Goal: Information Seeking & Learning: Learn about a topic

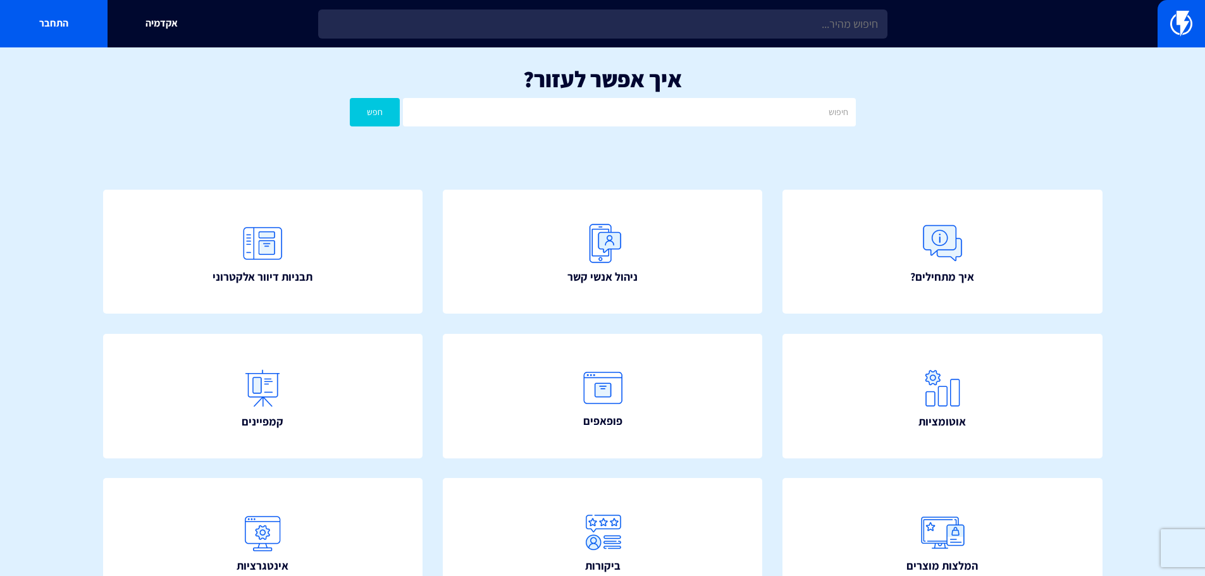
click at [630, 94] on div "איך אפשר לעזור? חפש" at bounding box center [602, 99] width 1205 height 104
click at [625, 109] on input "text" at bounding box center [629, 112] width 452 height 28
type input "מסך שני"
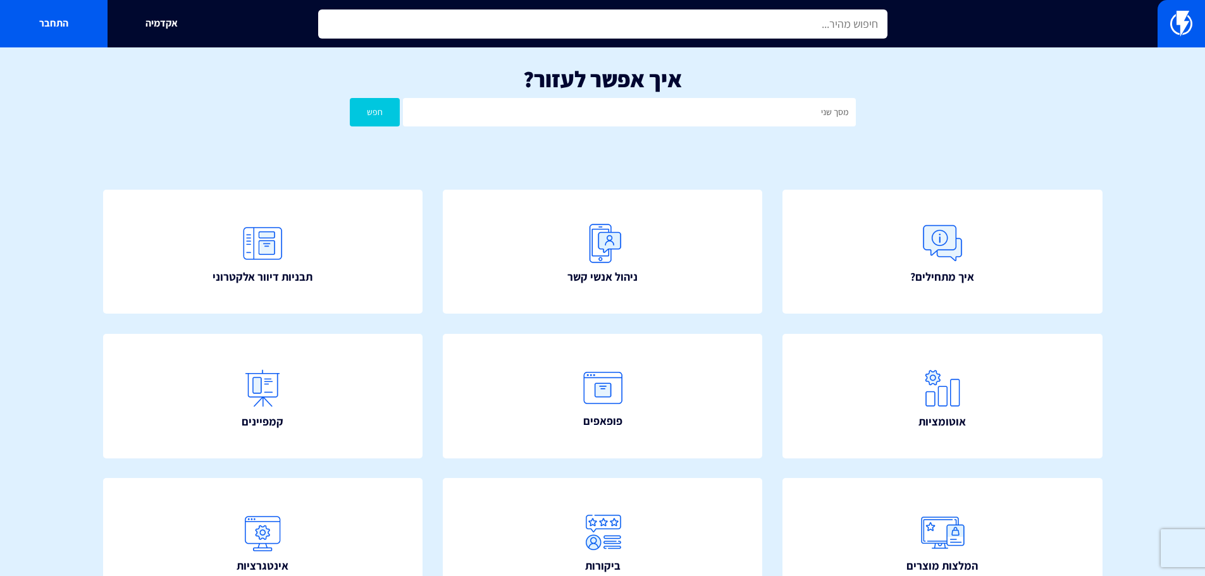
click at [562, 29] on input "text" at bounding box center [602, 23] width 569 height 29
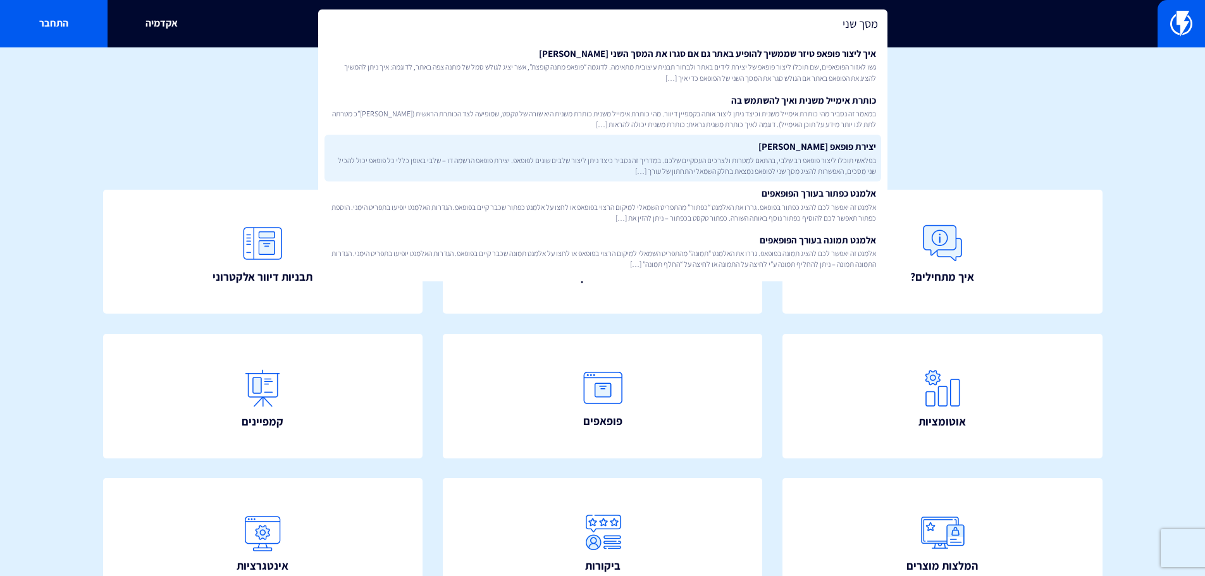
type input "מסך שני"
click at [691, 161] on span "בפלאשי תוכלו ליצור פופאפ רב שלבי, בהתאם למטרות ולצרכים העסקיים שלכם. במדריך זה …" at bounding box center [603, 166] width 546 height 22
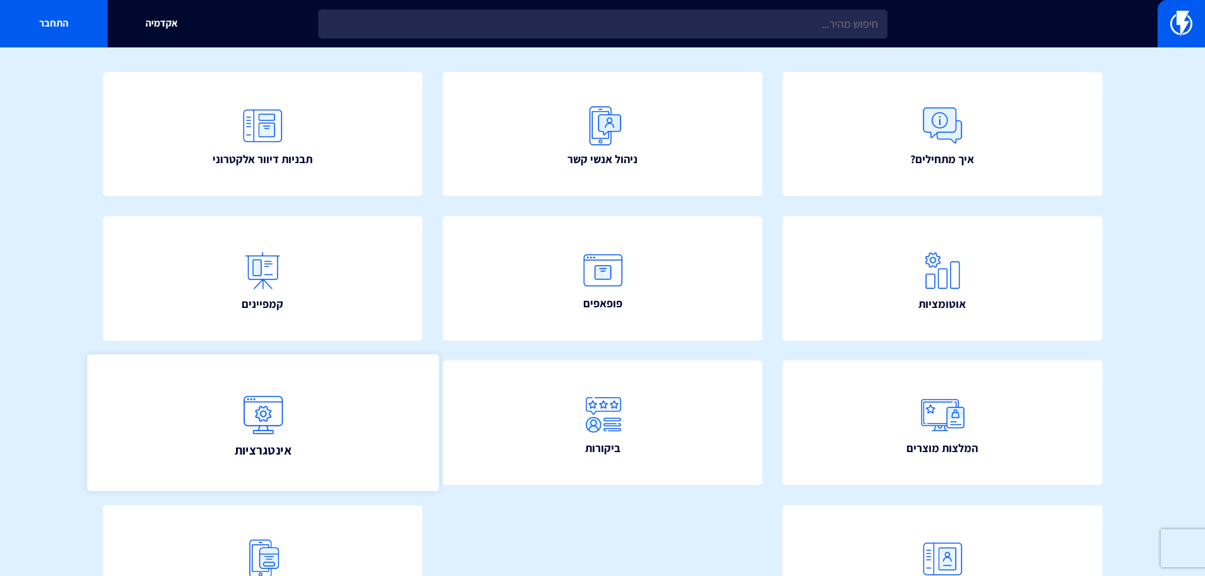
scroll to position [126, 0]
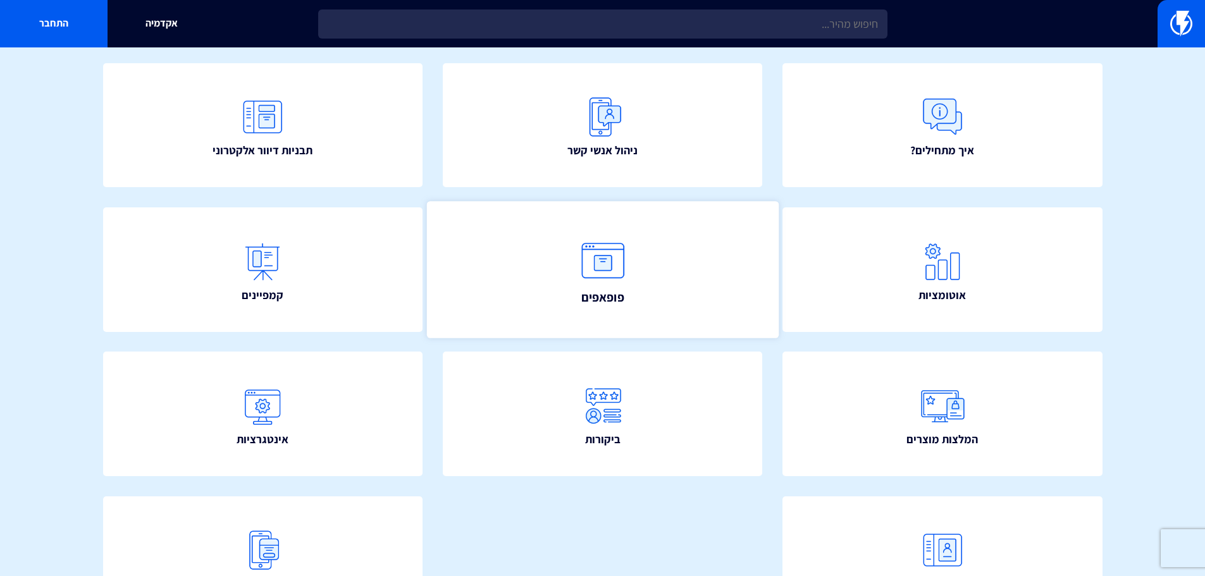
click at [626, 311] on link "פופאפים" at bounding box center [602, 269] width 352 height 137
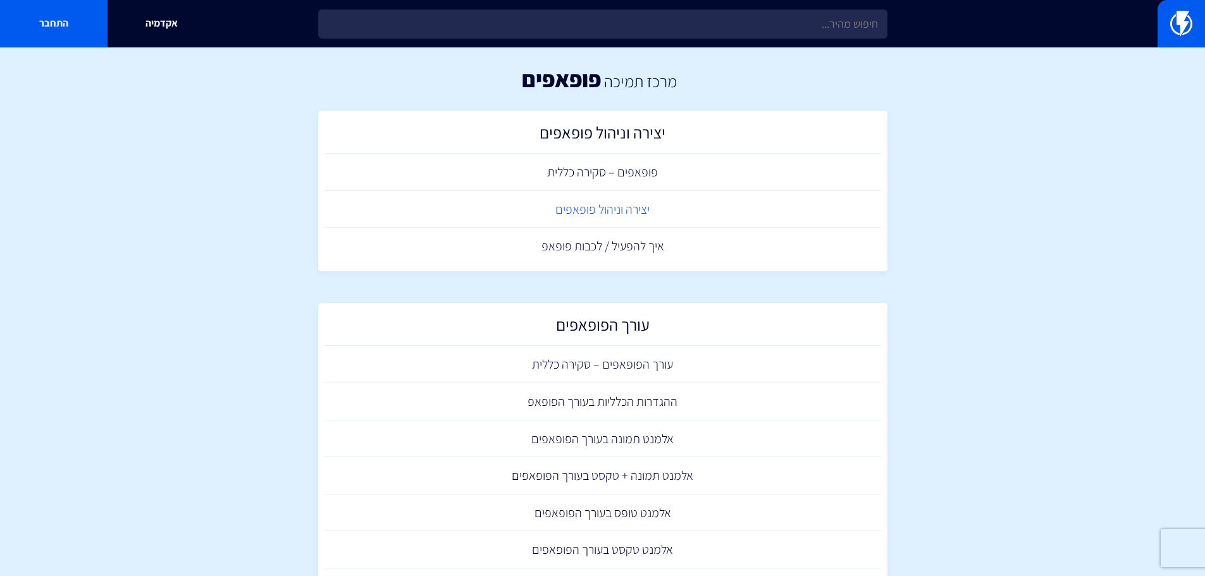
click at [639, 208] on link "יצירה וניהול פופאפים" at bounding box center [602, 209] width 557 height 37
drag, startPoint x: 636, startPoint y: 373, endPoint x: 683, endPoint y: 379, distance: 47.2
click at [683, 379] on link "עורך הפופאפים – סקירה כללית" at bounding box center [602, 364] width 557 height 37
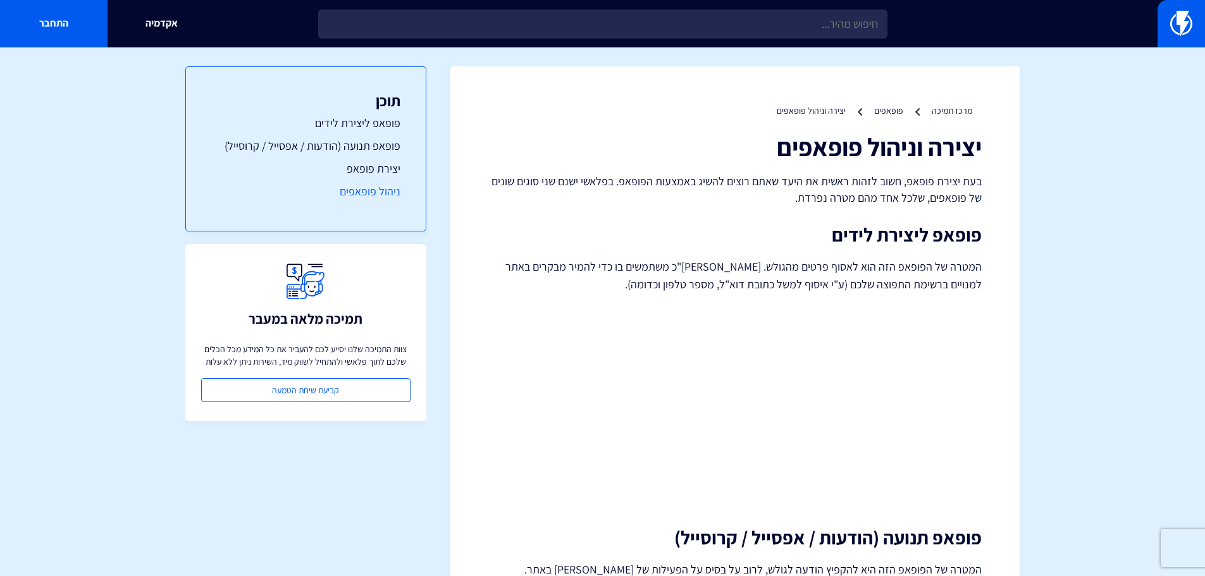
click at [390, 192] on link "ניהול פופאפים" at bounding box center [305, 191] width 189 height 16
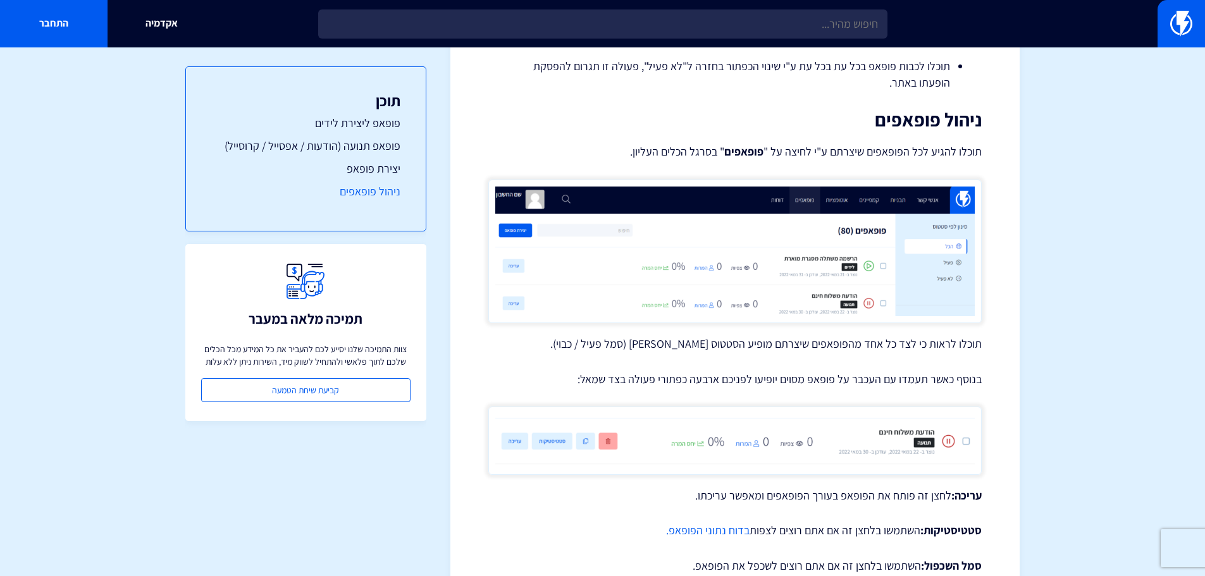
scroll to position [2587, 0]
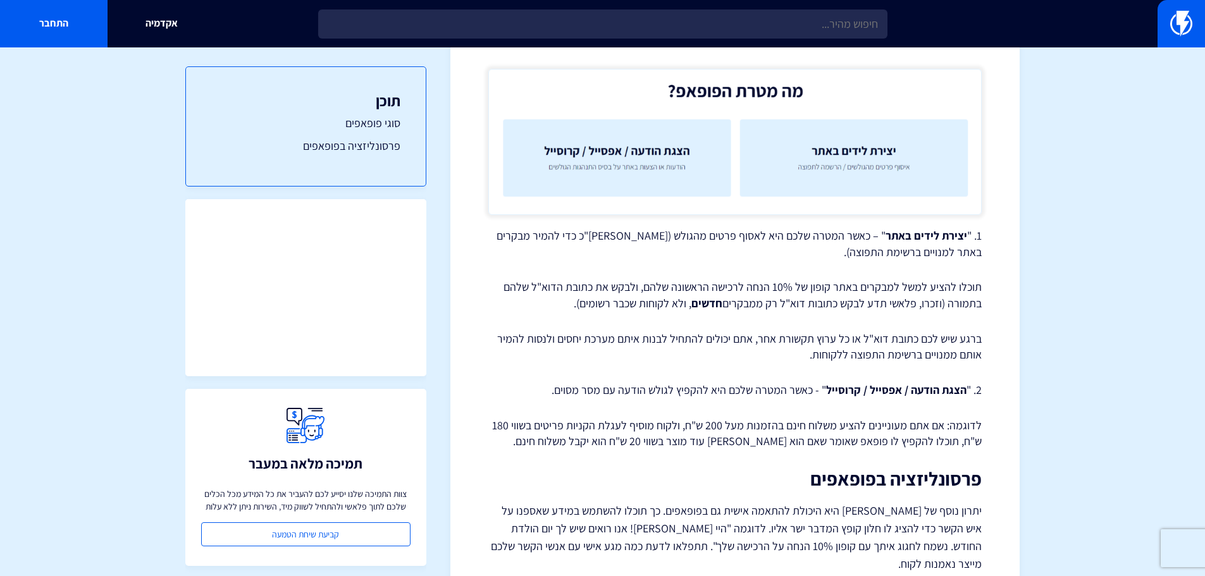
scroll to position [758, 0]
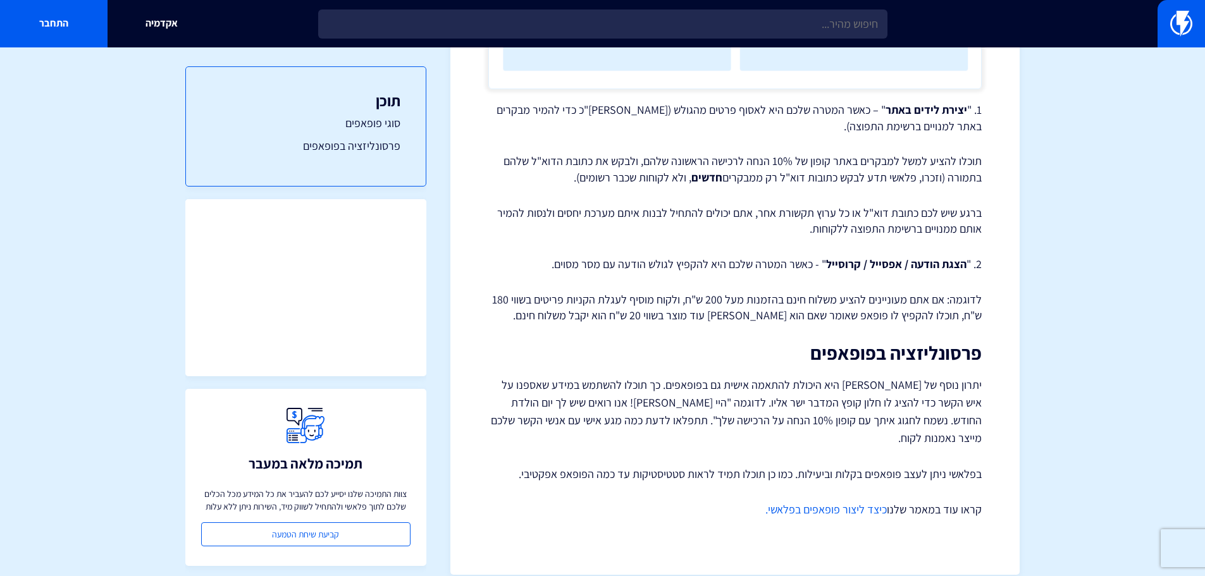
click at [831, 502] on link "כיצד ליצור פופאפים בפלאשי." at bounding box center [825, 509] width 121 height 15
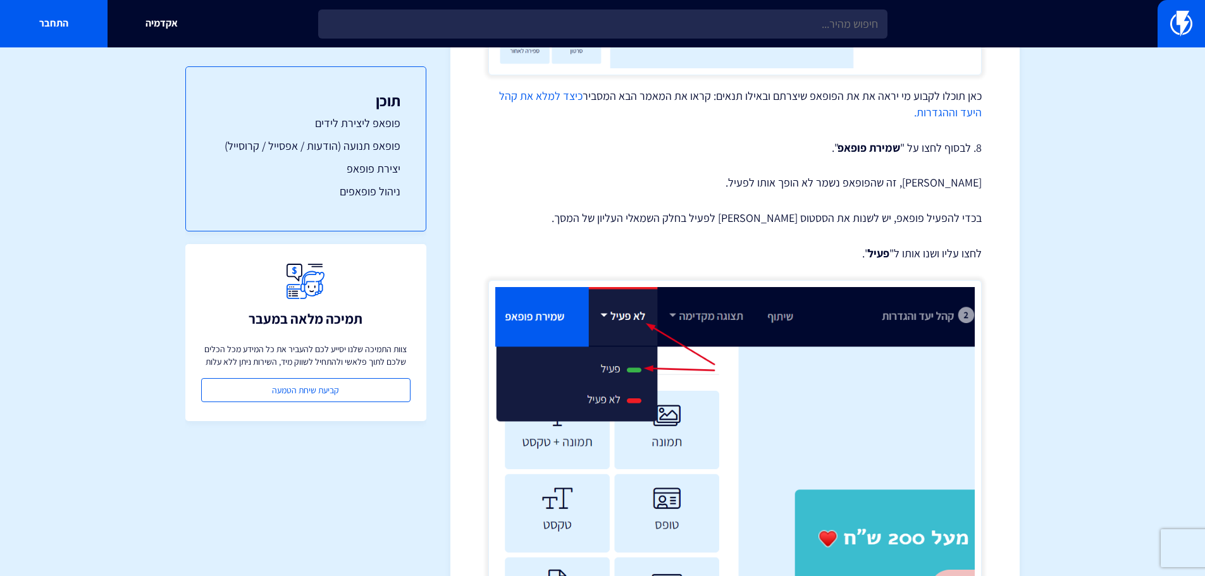
scroll to position [2150, 0]
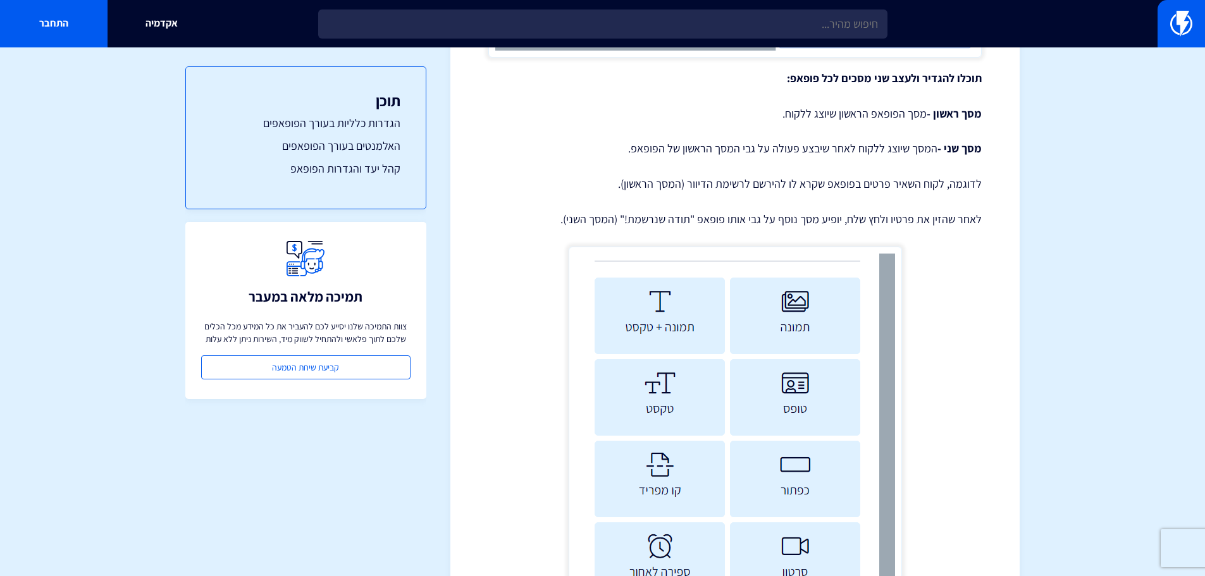
scroll to position [443, 0]
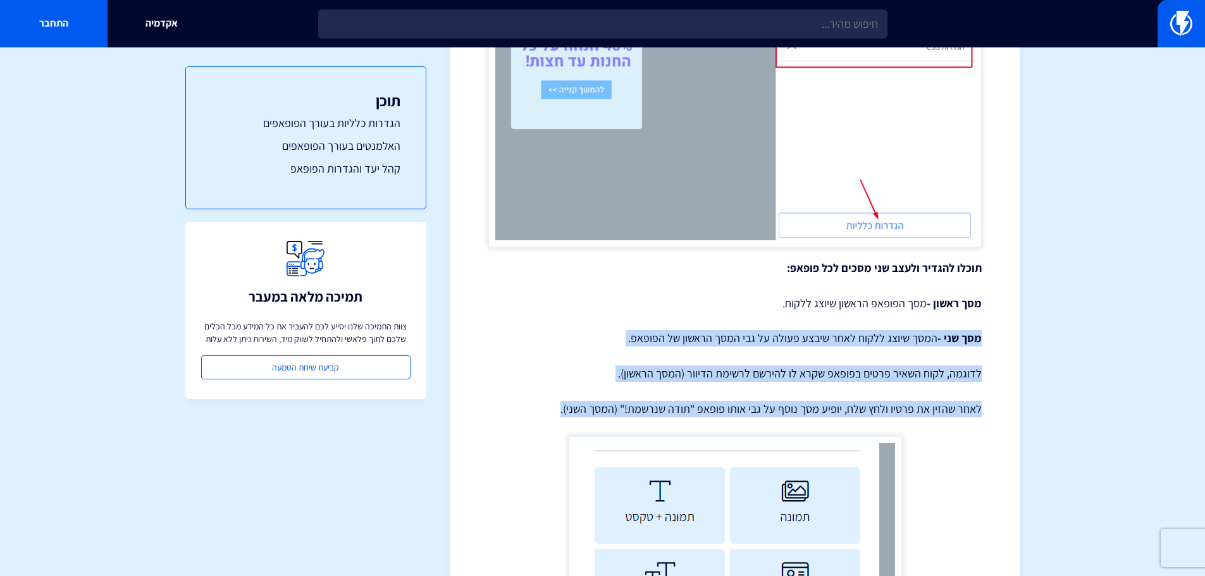
drag, startPoint x: 980, startPoint y: 336, endPoint x: 548, endPoint y: 404, distance: 437.3
click at [973, 344] on strong "מסך שני -" at bounding box center [959, 338] width 44 height 15
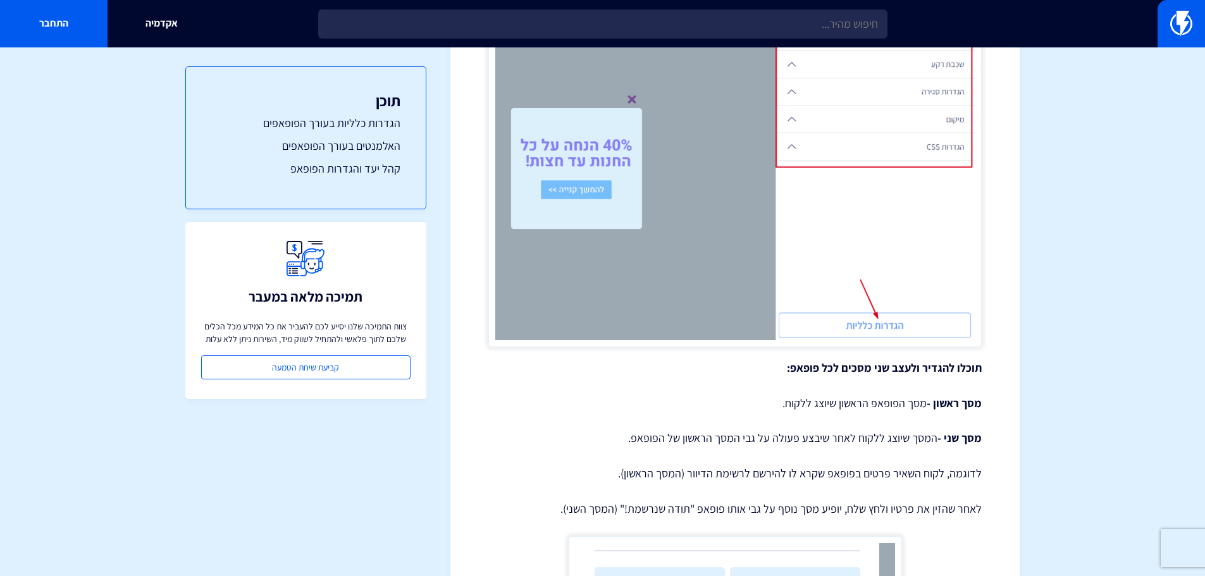
scroll to position [0, 0]
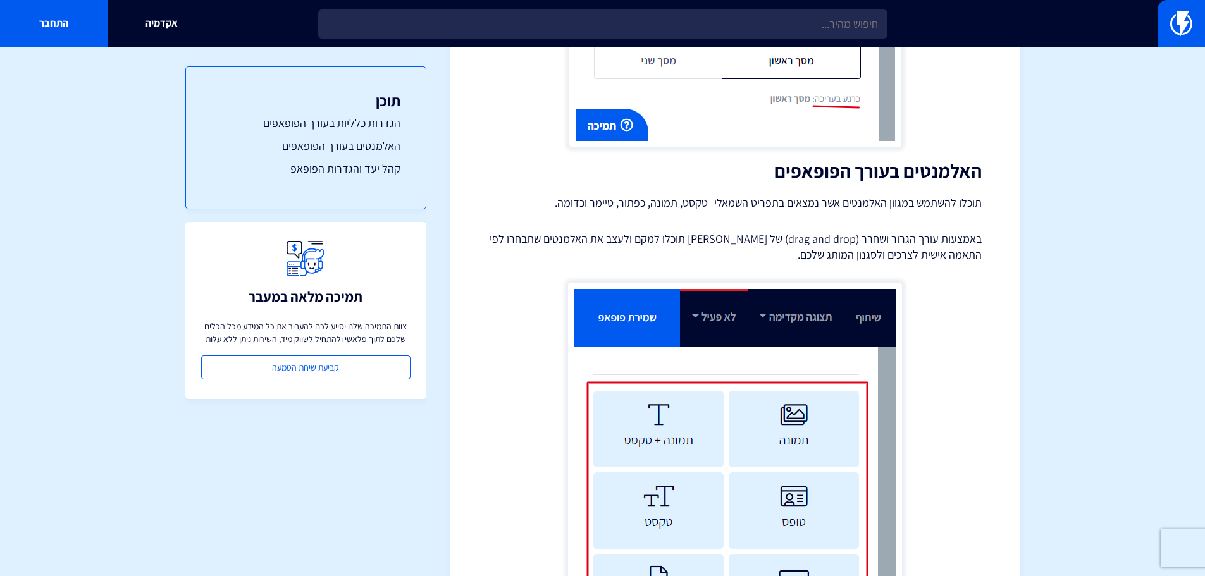
scroll to position [1391, 0]
